Goal: Task Accomplishment & Management: Manage account settings

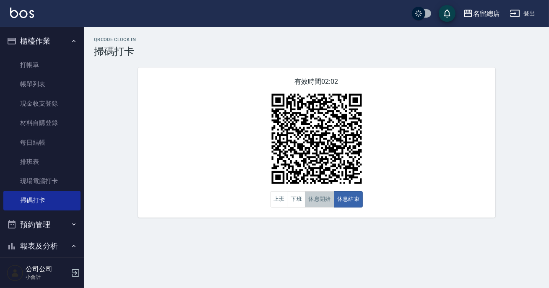
drag, startPoint x: 0, startPoint y: 0, endPoint x: 317, endPoint y: 207, distance: 378.8
click at [317, 207] on button "休息開始" at bounding box center [319, 199] width 29 height 16
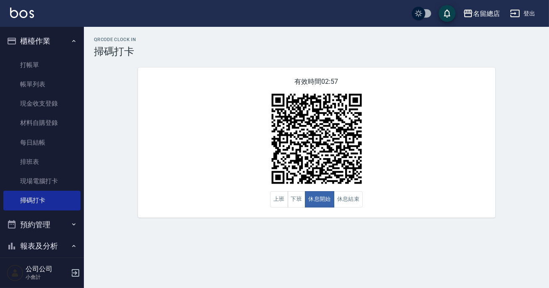
drag, startPoint x: 315, startPoint y: 207, endPoint x: 353, endPoint y: 218, distance: 39.7
click at [354, 220] on div "QRcode Clock In 掃碼打卡 有效時間 02:57 上班 下班 休息開始 休息結束" at bounding box center [316, 127] width 465 height 201
click at [349, 207] on div "有效時間 02:56 上班 下班 休息開始 休息結束" at bounding box center [316, 143] width 357 height 150
click at [351, 196] on button "休息結束" at bounding box center [348, 199] width 29 height 16
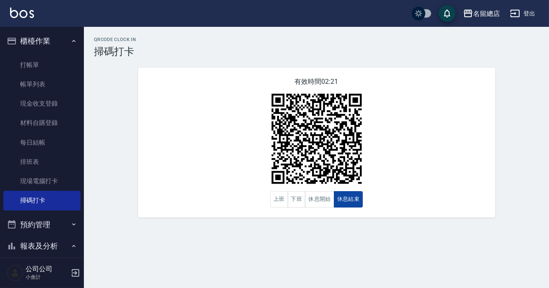
click at [352, 196] on button "休息結束" at bounding box center [348, 199] width 29 height 16
click at [315, 202] on button "休息開始" at bounding box center [319, 199] width 29 height 16
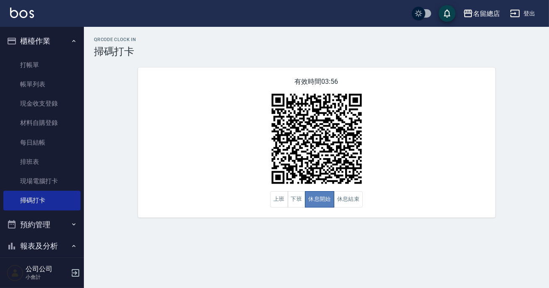
type button "BREAKSTART"
drag, startPoint x: 315, startPoint y: 192, endPoint x: 333, endPoint y: 205, distance: 22.2
click at [320, 203] on button "休息開始" at bounding box center [319, 199] width 29 height 16
type button "BREAKEND"
click at [352, 204] on button "休息結束" at bounding box center [348, 199] width 29 height 16
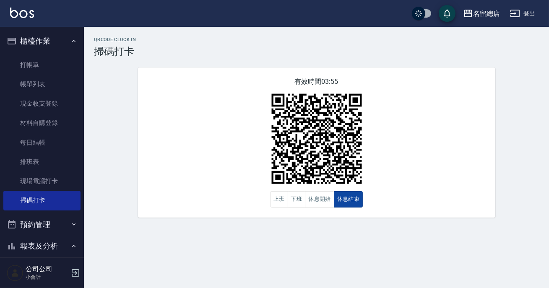
click at [334, 191] on button "休息結束" at bounding box center [348, 199] width 29 height 16
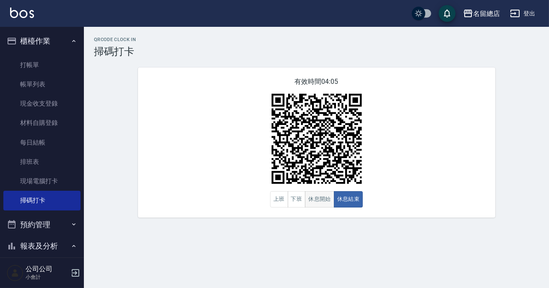
click at [308, 200] on button "休息開始" at bounding box center [319, 199] width 29 height 16
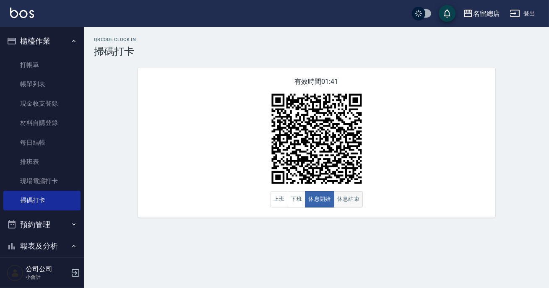
click at [349, 195] on button "休息結束" at bounding box center [348, 199] width 29 height 16
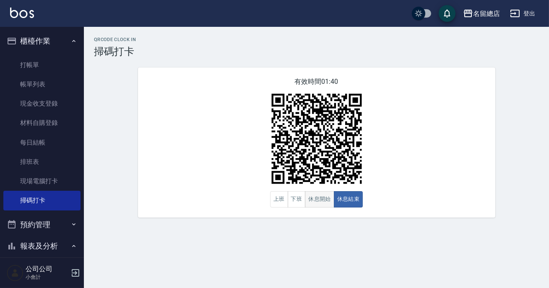
click at [333, 197] on div "上班 下班 休息開始 休息結束" at bounding box center [316, 199] width 93 height 16
click at [328, 199] on button "休息開始" at bounding box center [319, 199] width 29 height 16
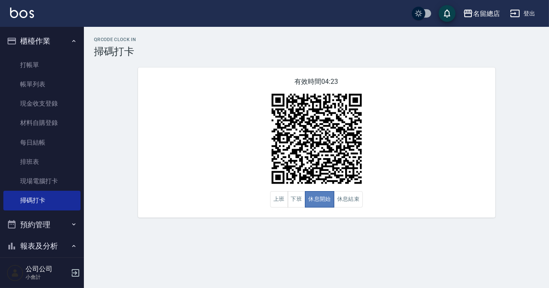
click at [327, 195] on button "休息開始" at bounding box center [319, 199] width 29 height 16
click at [298, 204] on button "下班" at bounding box center [297, 199] width 18 height 16
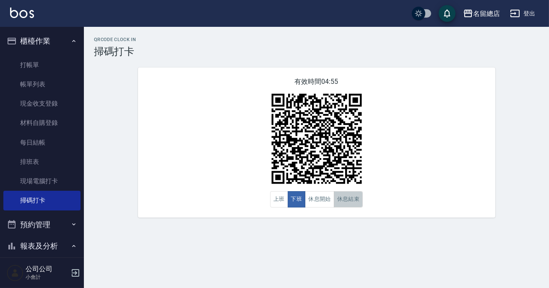
click at [360, 199] on button "休息結束" at bounding box center [348, 199] width 29 height 16
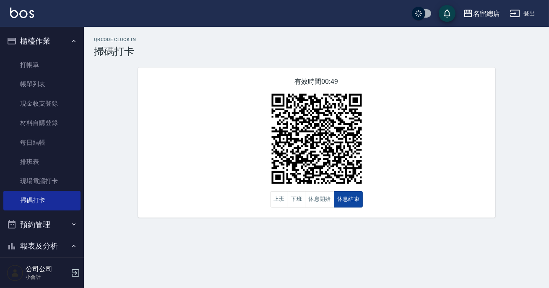
click at [360, 199] on button "休息結束" at bounding box center [348, 199] width 29 height 16
click at [298, 197] on button "下班" at bounding box center [297, 199] width 18 height 16
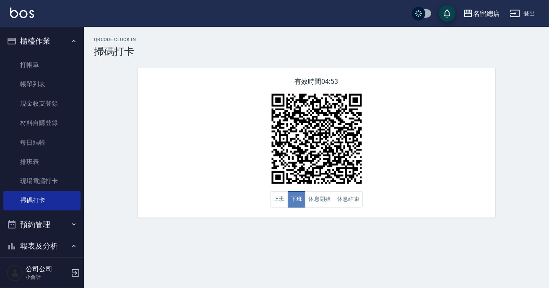
click at [302, 198] on button "下班" at bounding box center [297, 199] width 18 height 16
click at [319, 196] on button "休息開始" at bounding box center [319, 199] width 29 height 16
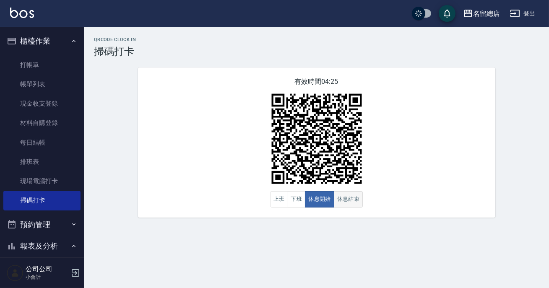
drag, startPoint x: 338, startPoint y: 198, endPoint x: 342, endPoint y: 201, distance: 4.5
click at [342, 201] on button "休息結束" at bounding box center [348, 199] width 29 height 16
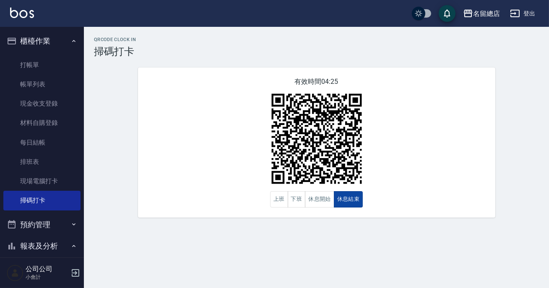
click at [343, 201] on button "休息結束" at bounding box center [348, 199] width 29 height 16
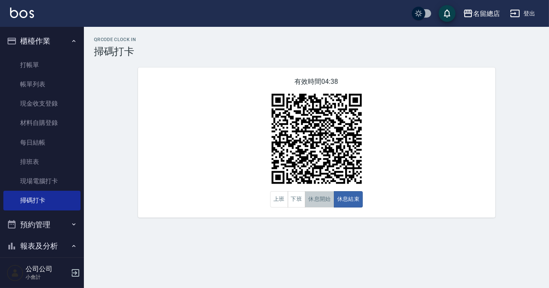
click at [313, 200] on button "休息開始" at bounding box center [319, 199] width 29 height 16
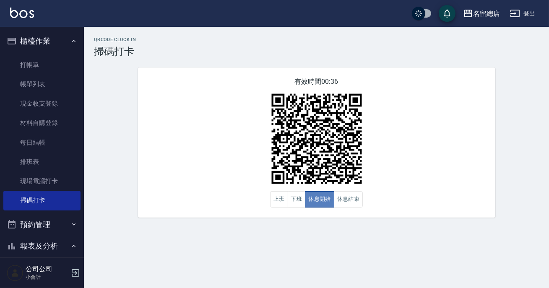
click at [315, 200] on button "休息開始" at bounding box center [319, 199] width 29 height 16
click at [339, 198] on button "休息結束" at bounding box center [348, 199] width 29 height 16
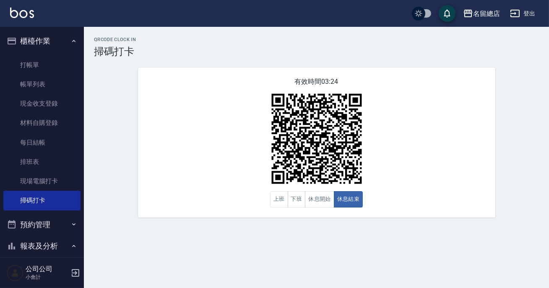
click at [70, 226] on icon "button" at bounding box center [73, 224] width 7 height 7
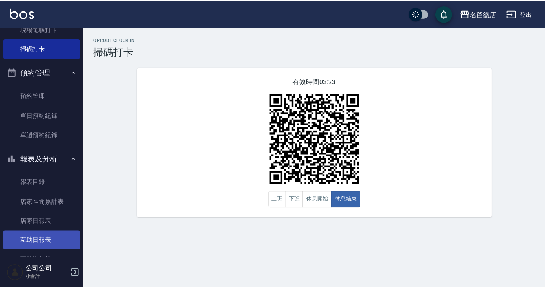
scroll to position [229, 0]
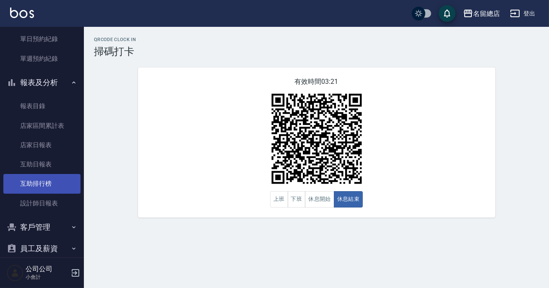
click at [60, 190] on link "互助排行榜" at bounding box center [41, 183] width 77 height 19
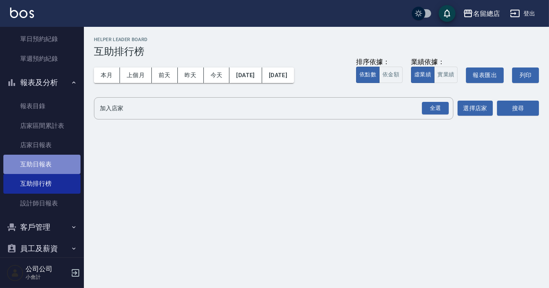
click at [67, 167] on link "互助日報表" at bounding box center [41, 164] width 77 height 19
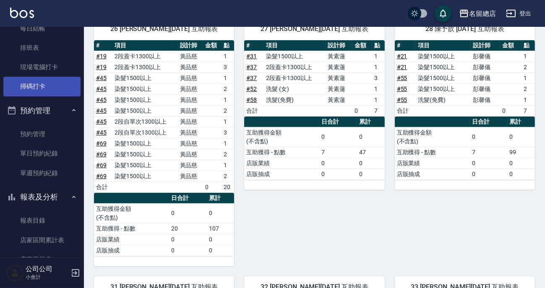
scroll to position [38, 0]
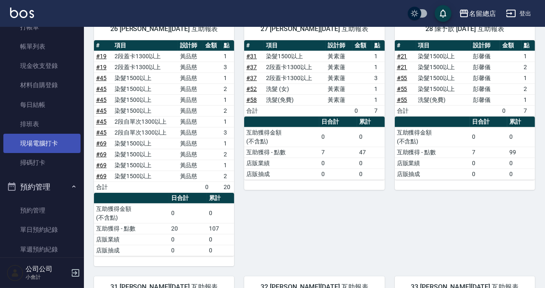
click at [51, 151] on link "現場電腦打卡" at bounding box center [41, 143] width 77 height 19
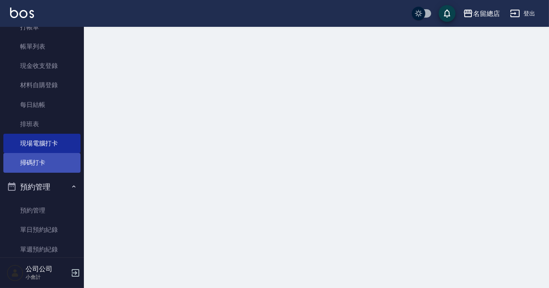
click at [52, 164] on link "掃碼打卡" at bounding box center [41, 162] width 77 height 19
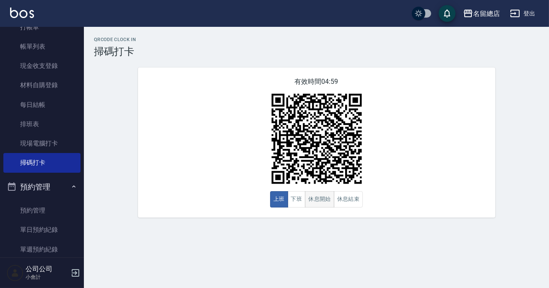
click at [318, 199] on button "休息開始" at bounding box center [319, 199] width 29 height 16
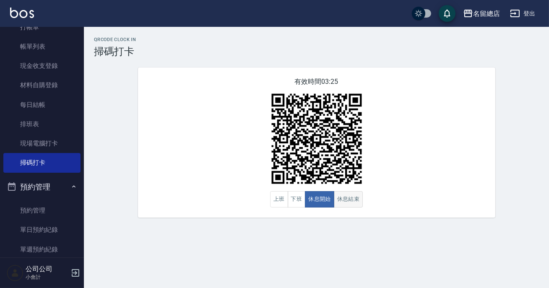
drag, startPoint x: 318, startPoint y: 199, endPoint x: 340, endPoint y: 203, distance: 22.1
click at [340, 203] on button "休息結束" at bounding box center [348, 199] width 29 height 16
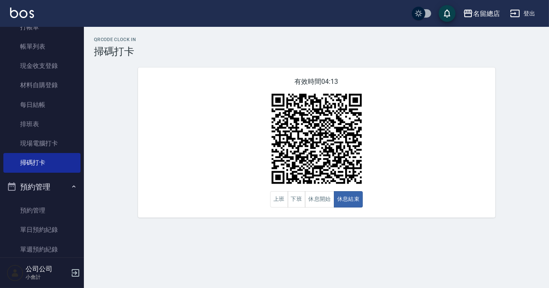
click at [350, 212] on div "有效時間 04:13 上班 下班 休息開始 休息結束" at bounding box center [316, 143] width 357 height 150
drag, startPoint x: 352, startPoint y: 215, endPoint x: 333, endPoint y: 273, distance: 60.6
click at [346, 224] on div "QRcode Clock In 掃碼打卡 有效時間 04:13 上班 下班 休息開始 休息結束" at bounding box center [316, 127] width 465 height 201
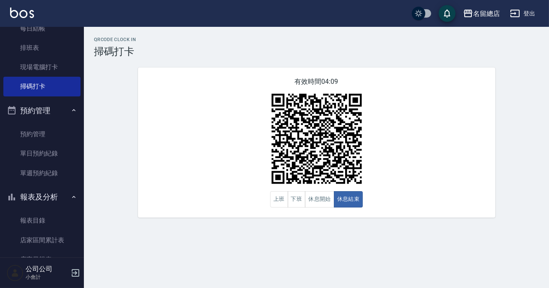
click at [47, 195] on button "報表及分析" at bounding box center [41, 197] width 77 height 22
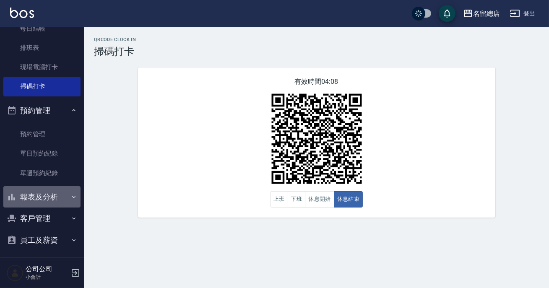
click at [47, 195] on button "報表及分析" at bounding box center [41, 197] width 77 height 22
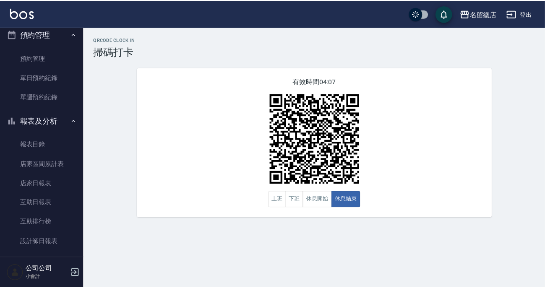
scroll to position [229, 0]
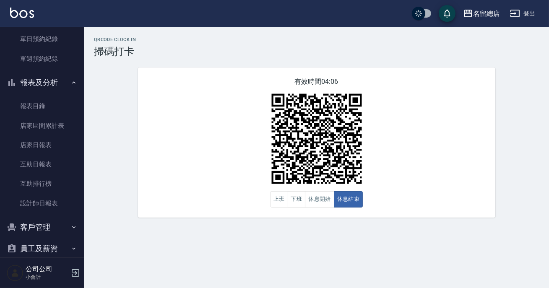
click at [47, 195] on link "設計師日報表" at bounding box center [41, 203] width 77 height 19
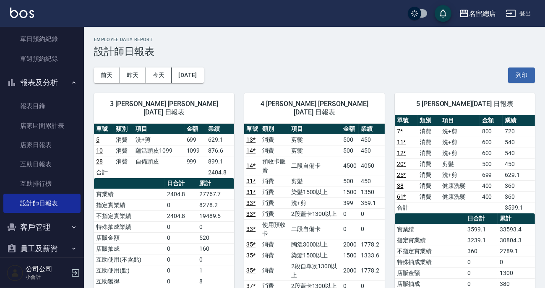
click at [338, 67] on div "[DATE] [DATE] [DATE] [DATE] 列印" at bounding box center [314, 75] width 441 height 36
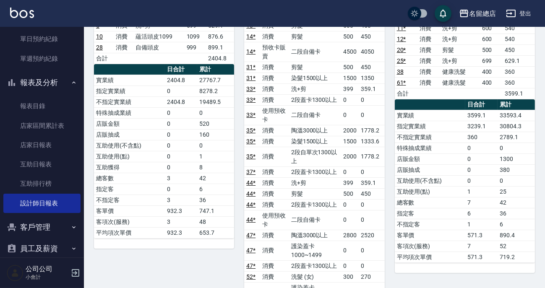
scroll to position [38, 0]
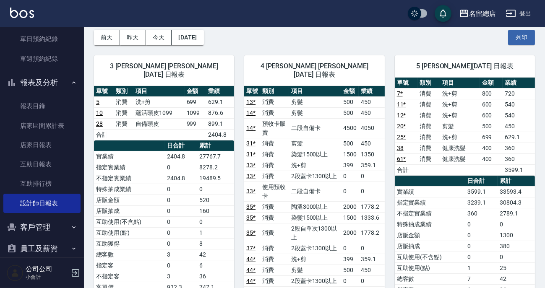
click at [52, 84] on button "報表及分析" at bounding box center [41, 83] width 77 height 22
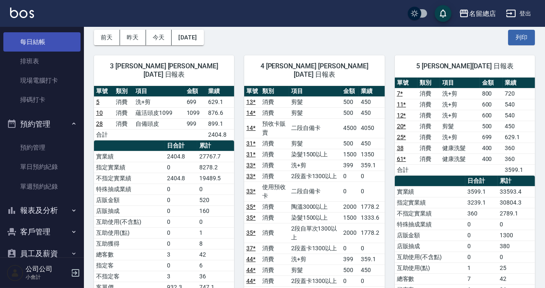
scroll to position [63, 0]
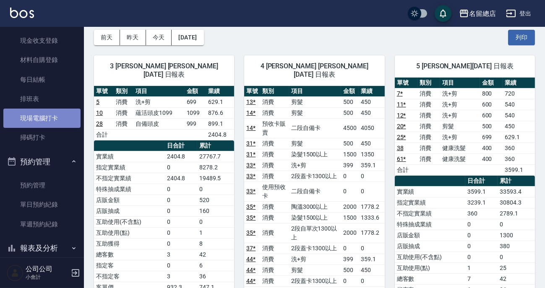
click at [52, 126] on link "現場電腦打卡" at bounding box center [41, 118] width 77 height 19
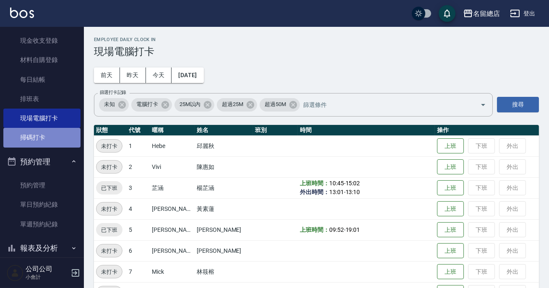
drag, startPoint x: 50, startPoint y: 138, endPoint x: 45, endPoint y: 140, distance: 5.8
click at [50, 138] on link "掃碼打卡" at bounding box center [41, 137] width 77 height 19
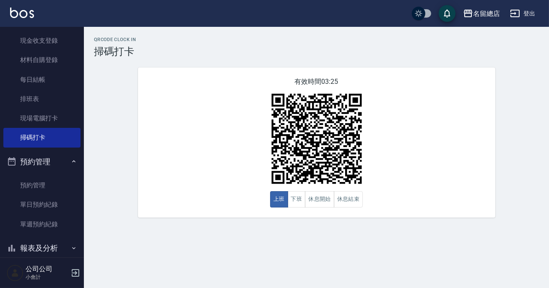
scroll to position [138, 0]
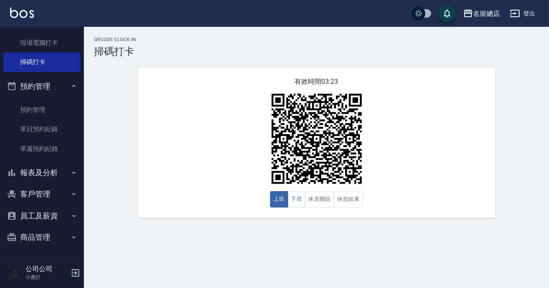
click at [57, 172] on button "報表及分析" at bounding box center [41, 173] width 77 height 22
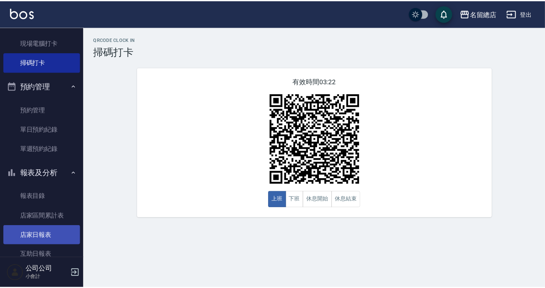
scroll to position [215, 0]
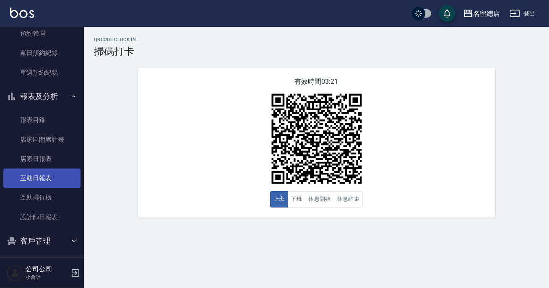
click at [46, 179] on link "互助日報表" at bounding box center [41, 178] width 77 height 19
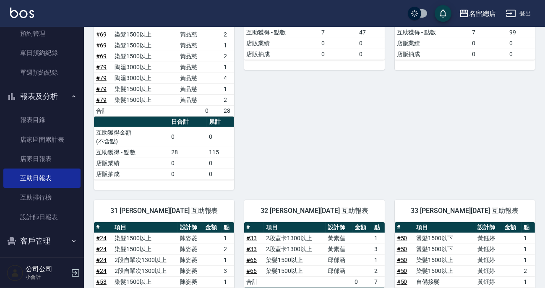
scroll to position [740, 0]
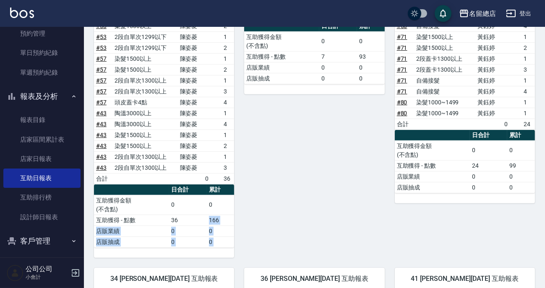
drag, startPoint x: 207, startPoint y: 172, endPoint x: 235, endPoint y: 175, distance: 28.3
click at [235, 175] on div "12 Una [PERSON_NAME][DATE] 互助報表 # 項目 設計師 金額 點 # 74 頭皮蓋卡3點 [PERSON_NAME] 3 合計 0 …" at bounding box center [309, 79] width 451 height 1412
click at [253, 162] on div "32 [PERSON_NAME][DATE] 互助報表 # 項目 設計師 金額 點 # 33 2段蓋卡1300以上 [PERSON_NAME] 1 # 33 …" at bounding box center [309, 90] width 150 height 335
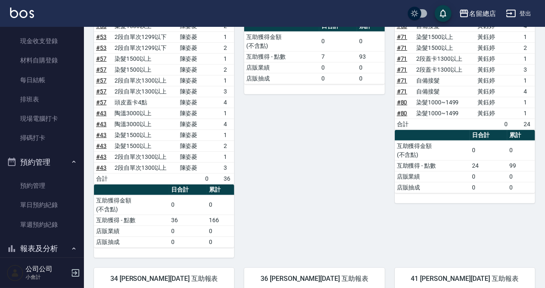
scroll to position [0, 0]
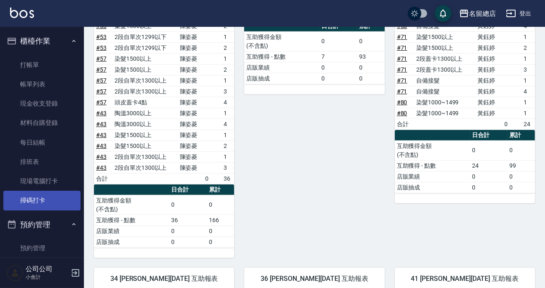
click at [55, 199] on link "掃碼打卡" at bounding box center [41, 200] width 77 height 19
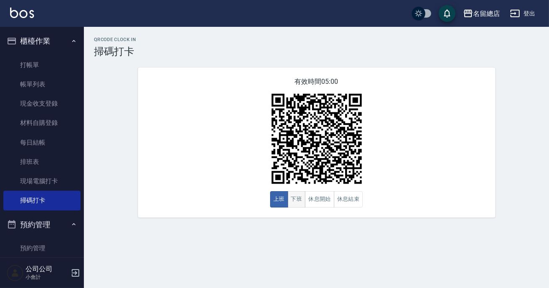
click at [303, 205] on button "下班" at bounding box center [297, 199] width 18 height 16
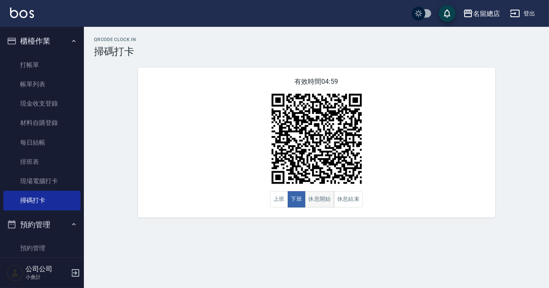
click at [327, 206] on button "休息開始" at bounding box center [319, 199] width 29 height 16
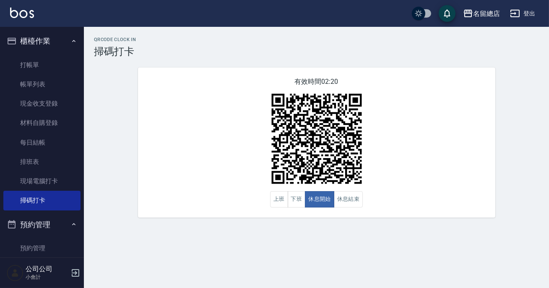
drag, startPoint x: 492, startPoint y: 179, endPoint x: 497, endPoint y: 209, distance: 30.2
click at [495, 209] on div "有效時間 02:20 上班 下班 休息開始 休息結束" at bounding box center [316, 143] width 357 height 150
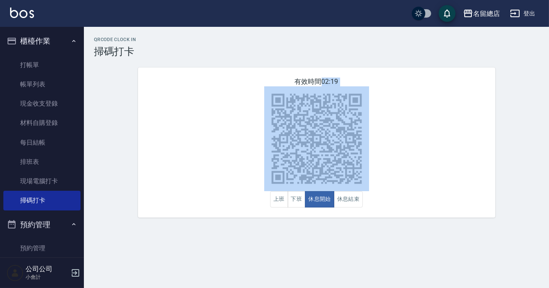
click at [264, 86] on div "有效時間 02:19 上班 下班 休息開始 休息結束" at bounding box center [316, 143] width 357 height 150
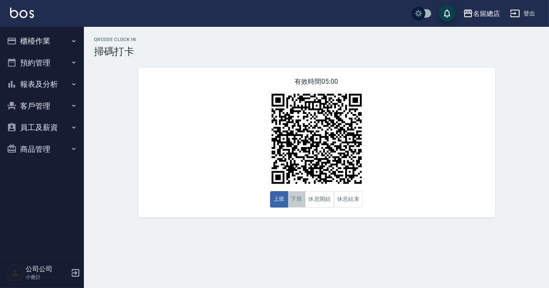
click at [289, 202] on button "下班" at bounding box center [297, 199] width 18 height 16
